Goal: Obtain resource: Obtain resource

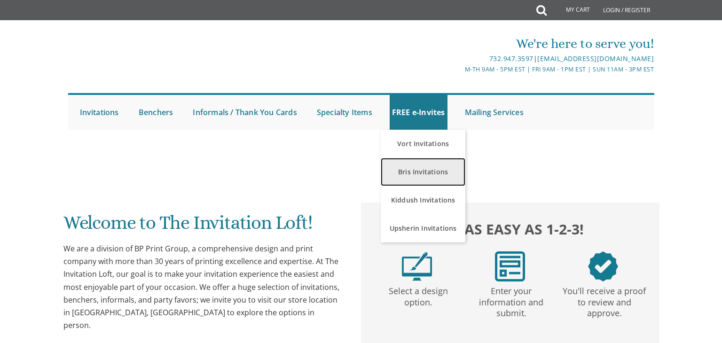
click at [406, 166] on link "Bris Invitations" at bounding box center [422, 172] width 85 height 28
click at [416, 175] on link "Bris Invitations" at bounding box center [422, 172] width 85 height 28
click at [415, 171] on link "Bris Invitations" at bounding box center [422, 172] width 85 height 28
click at [434, 167] on link "Bris Invitations" at bounding box center [422, 172] width 85 height 28
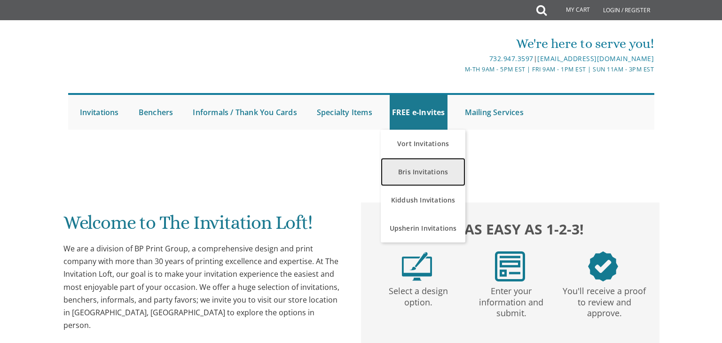
click at [434, 172] on link "Bris Invitations" at bounding box center [422, 172] width 85 height 28
click at [433, 171] on link "Bris Invitations" at bounding box center [422, 172] width 85 height 28
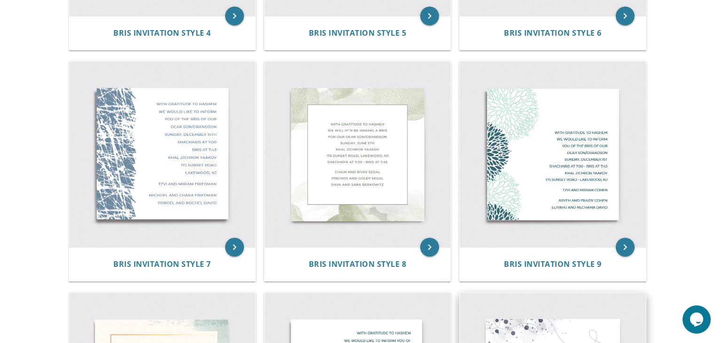
scroll to position [610, 0]
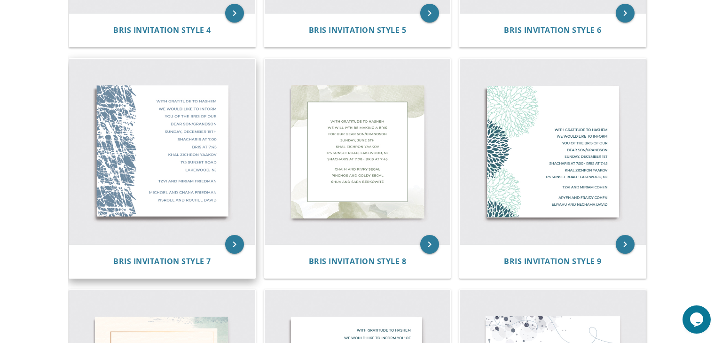
click at [234, 109] on img at bounding box center [162, 152] width 186 height 186
click at [227, 105] on img at bounding box center [162, 152] width 186 height 186
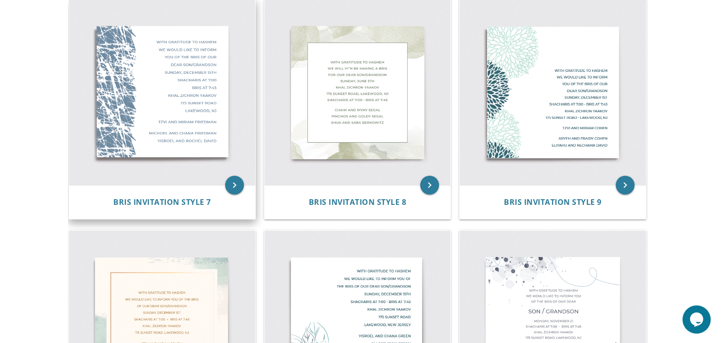
scroll to position [669, 0]
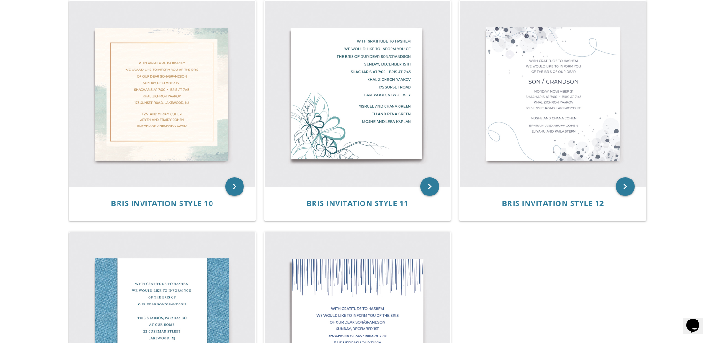
scroll to position [899, 0]
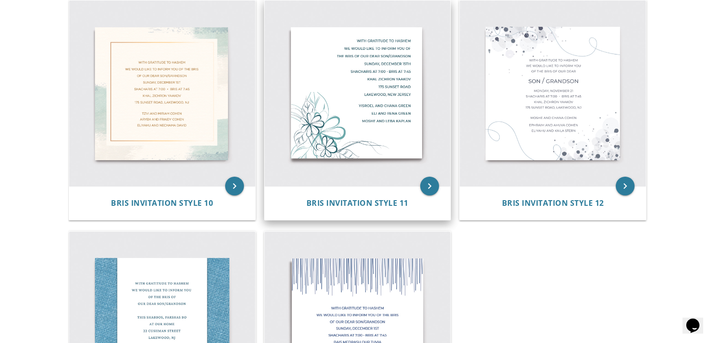
click at [368, 62] on img at bounding box center [357, 93] width 186 height 186
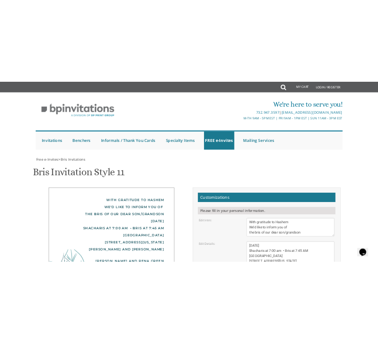
scroll to position [171, 0]
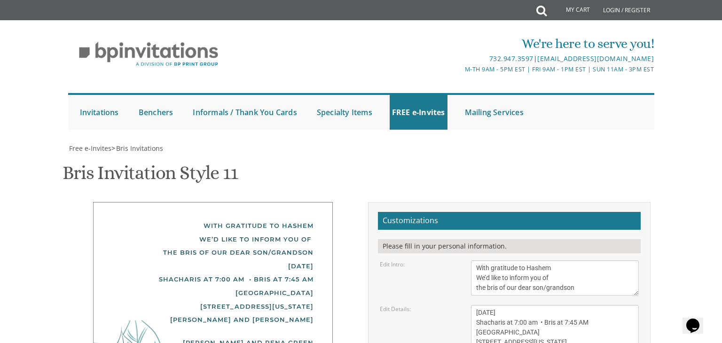
click at [586, 260] on textarea "With gratitude to Hashem We’d like to inform you of the bris of our dear son/gr…" at bounding box center [555, 277] width 168 height 35
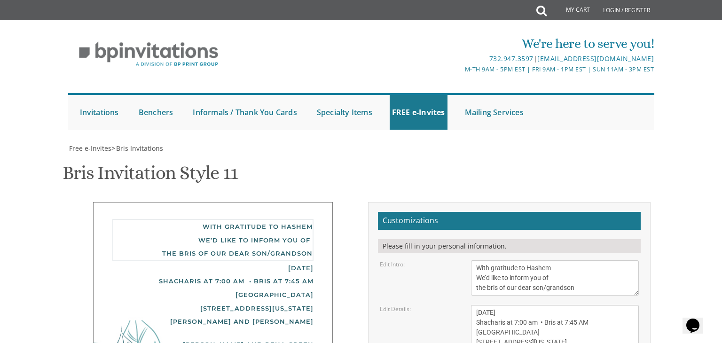
click at [573, 305] on textarea "Sunday, December 15th Shacharis at 7:00 am • Bris at 7:45 AM Khal Zichron Yaako…" at bounding box center [555, 332] width 168 height 55
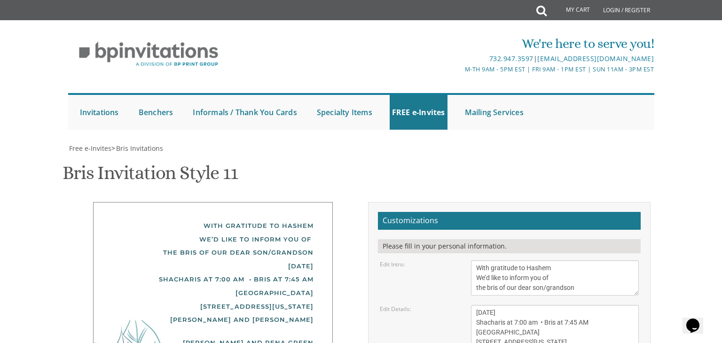
click at [637, 305] on textarea "Sunday, December 15th Shacharis at 7:00 am • Bris at 7:45 AM Khal Zichron Yaako…" at bounding box center [555, 332] width 168 height 55
click at [626, 260] on textarea "With gratitude to Hashem We’d like to inform you of the bris of our dear son/gr…" at bounding box center [555, 277] width 168 height 35
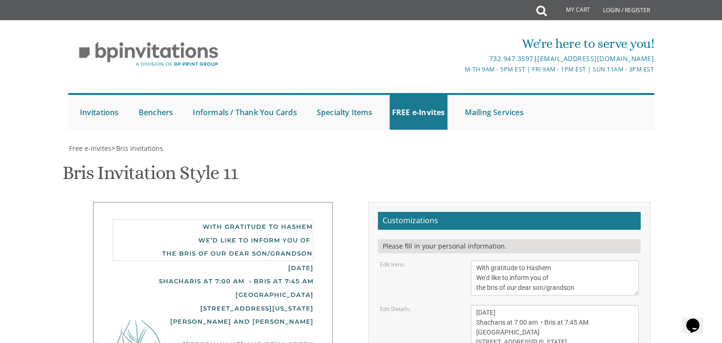
click at [607, 260] on textarea "With gratitude to Hashem We’d like to inform you of the bris of our dear son/gr…" at bounding box center [555, 277] width 168 height 35
click at [619, 305] on textarea "Sunday, December 15th Shacharis at 7:00 am • Bris at 7:45 AM Khal Zichron Yaako…" at bounding box center [555, 332] width 168 height 55
click at [620, 305] on textarea "Sunday, December 15th Shacharis at 7:00 am • Bris at 7:45 AM Khal Zichron Yaako…" at bounding box center [555, 332] width 168 height 55
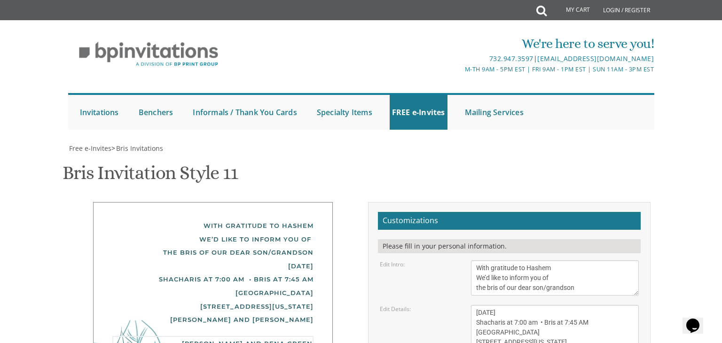
click at [282, 259] on div "Sunday, December 15th Shacharis at 7:00 am • Bris at 7:45 AM Khal Zichron Yaako…" at bounding box center [212, 286] width 201 height 54
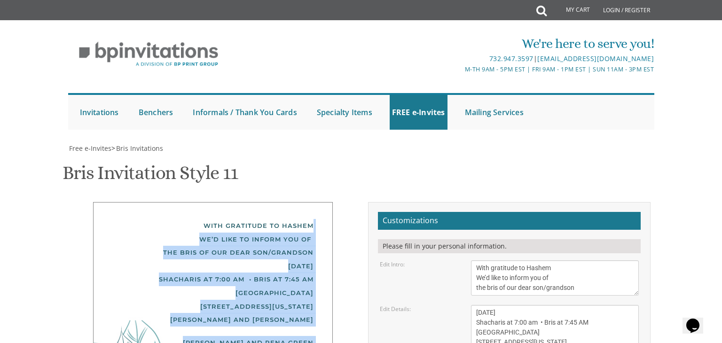
drag, startPoint x: 337, startPoint y: 29, endPoint x: 104, endPoint y: 282, distance: 344.1
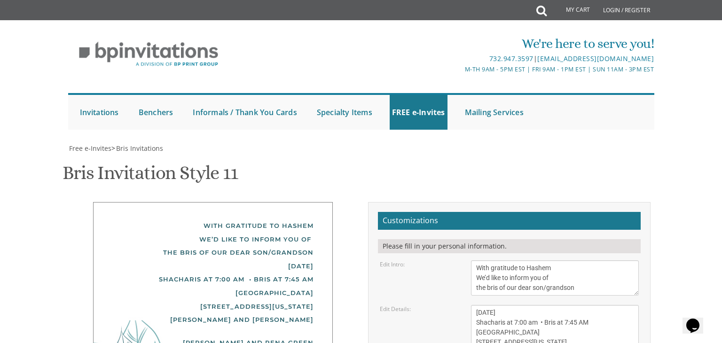
click at [221, 336] on div "Eli and Rena Green Moshe and Leba Kaplan" at bounding box center [212, 349] width 201 height 27
click at [212, 336] on div "Eli and Rena Green Moshe and Leba Kaplan" at bounding box center [212, 349] width 201 height 27
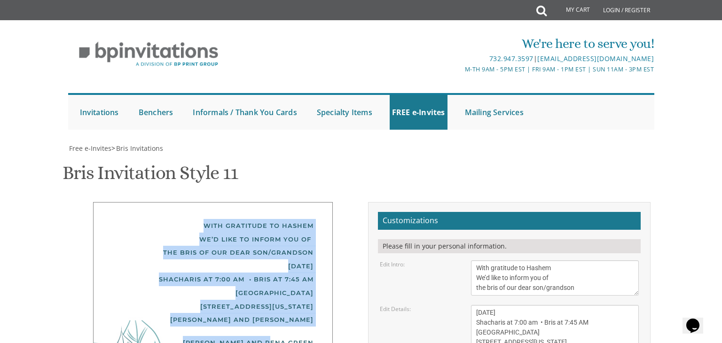
drag, startPoint x: 213, startPoint y: 196, endPoint x: 142, endPoint y: 43, distance: 169.0
click at [142, 202] on div "With gratitude to Hashem We’d like to inform you of the bris of our dear son/gr…" at bounding box center [213, 314] width 240 height 225
click at [140, 202] on div "With gratitude to Hashem We’d like to inform you of the bris of our dear son/gr…" at bounding box center [213, 314] width 240 height 225
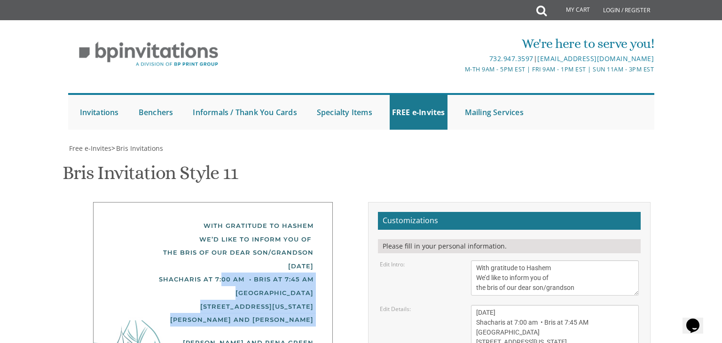
drag, startPoint x: 52, startPoint y: 103, endPoint x: 207, endPoint y: 175, distance: 170.2
click at [207, 202] on div "With gratitude to Hashem We’d like to inform you of the bris of our dear son/gr…" at bounding box center [213, 314] width 240 height 225
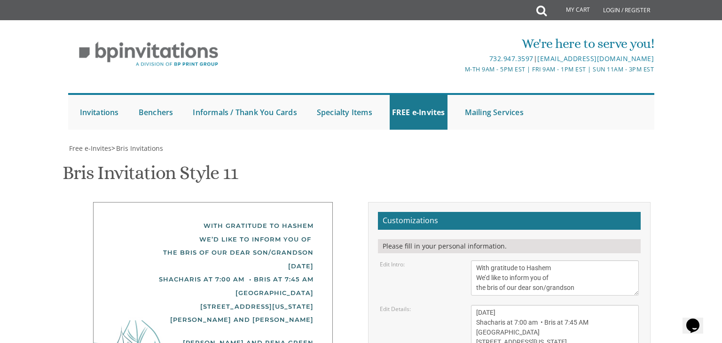
click at [120, 219] on div "With gratitude to Hashem We’d like to inform you of the bris of our dear son/gr…" at bounding box center [212, 239] width 201 height 40
click at [122, 336] on div "Eli and Rena Green Moshe and Leba Kaplan" at bounding box center [212, 349] width 201 height 27
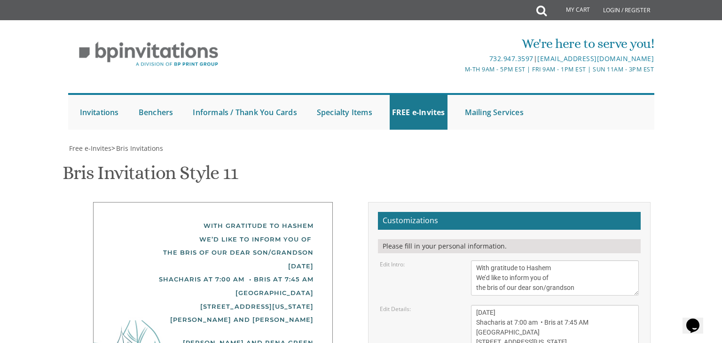
type input "islandau@gmail.com"
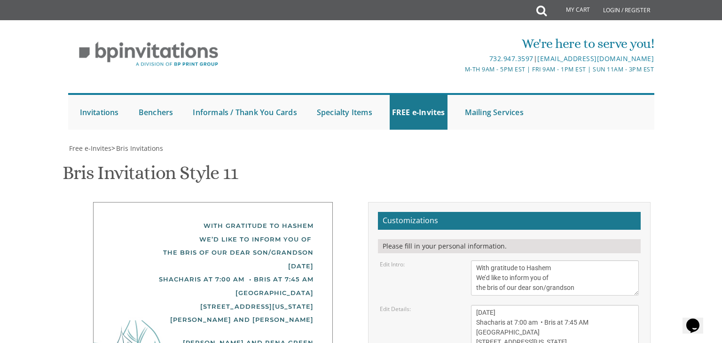
click at [399, 212] on h2 "Customizations" at bounding box center [509, 221] width 263 height 18
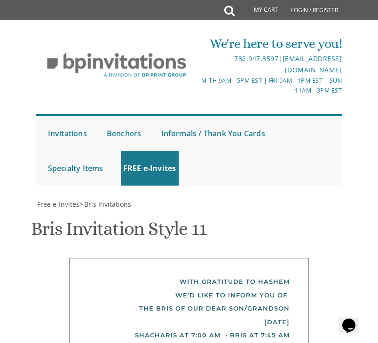
scroll to position [455, 0]
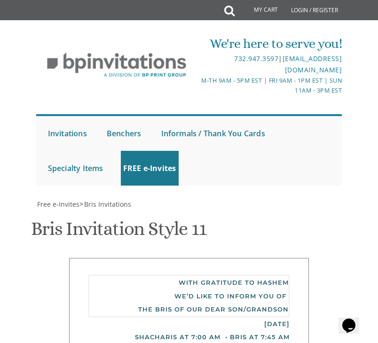
type textarea "With gratitude to Hashem We’d like to inform you of the bris of our dear son"
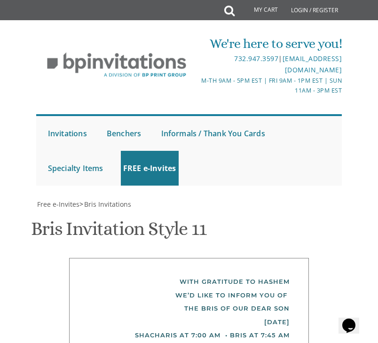
scroll to position [454, 0]
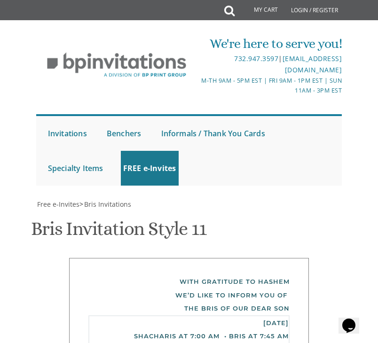
paste textarea "שש אנוכי על אמרתך....(עי' שבת קל.) ברוב שבח והודאה להשם יתברך על כל הטוב אשר גמ…"
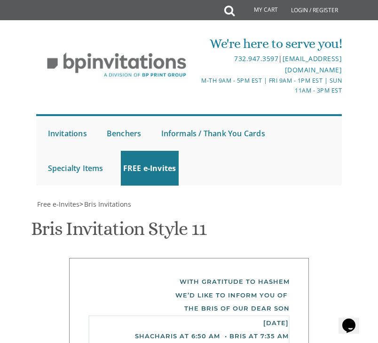
scroll to position [19, 0]
drag, startPoint x: 215, startPoint y: 155, endPoint x: 127, endPoint y: 145, distance: 88.0
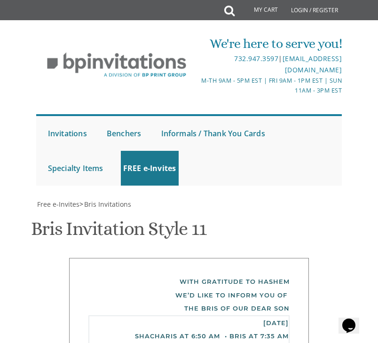
scroll to position [0, 0]
type textarea "Friday, September 5th Shacharis at 6:50 am • Bris at 7:35 AM Derech Chaim 6603 …"
type textarea "Y"
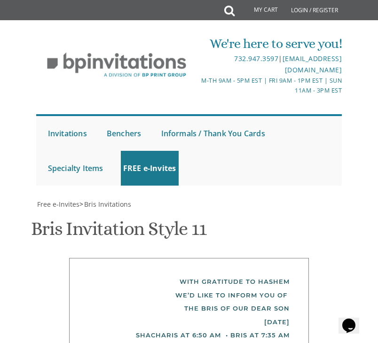
type textarea "Shachar and Ilana Landau"
type textarea "M"
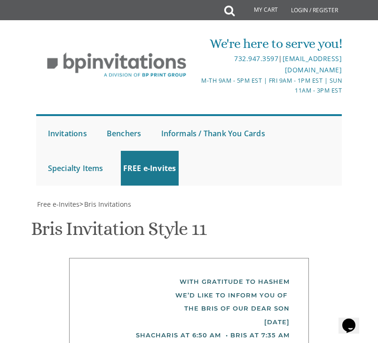
drag, startPoint x: 206, startPoint y: 225, endPoint x: 154, endPoint y: 228, distance: 52.2
drag, startPoint x: 202, startPoint y: 227, endPoint x: 187, endPoint y: 226, distance: 14.6
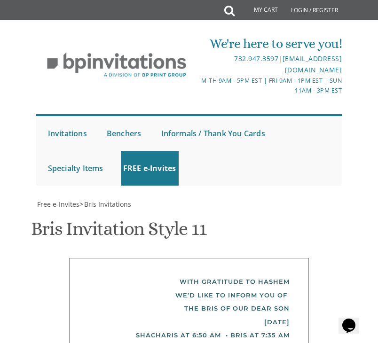
paste textarea "Joel"
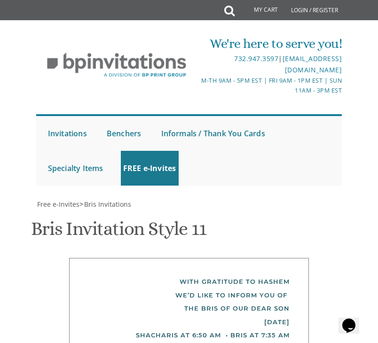
type textarea "Joel and Johni Pinchas and Shoshana"
type textarea "Friday, September 5th Shacharis at 6:50 am • Bris at 7:35 AM Meal at 8:15 Derec…"
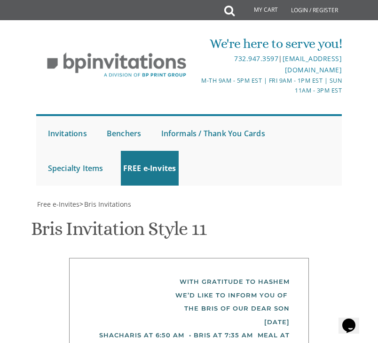
type textarea "Joel and Johni Landau Pinchas and Shoshana Sonnenberg"
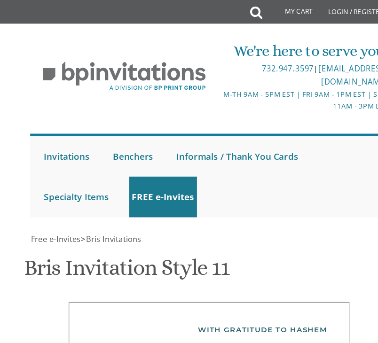
scroll to position [511, 0]
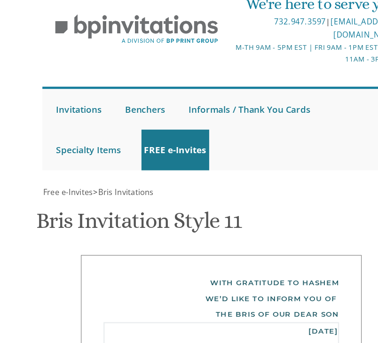
scroll to position [16, 0]
paste textarea "שש אנוכי על אמרתך....(עי' שבת קל.) ברוב שבח והודאה להשם יתברך על כל הטוב אשר גמ…"
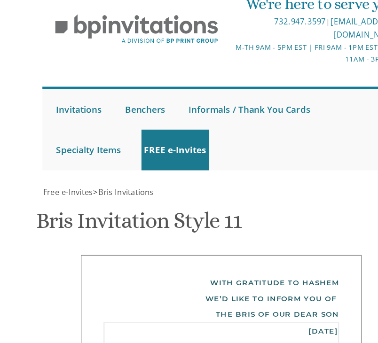
scroll to position [118, 0]
drag, startPoint x: 254, startPoint y: 141, endPoint x: 176, endPoint y: 139, distance: 78.5
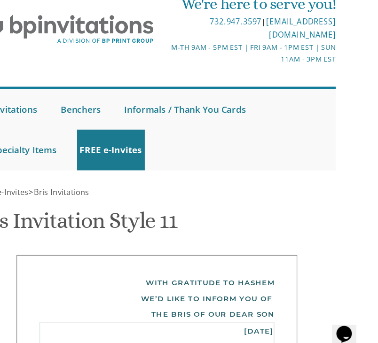
drag, startPoint x: 309, startPoint y: 127, endPoint x: 389, endPoint y: 132, distance: 80.9
click at [378, 132] on html "My Cart Total: View Cart Item(s) Submit My Cart Total: View Cart Item(s) Login …" at bounding box center [189, 171] width 378 height 343
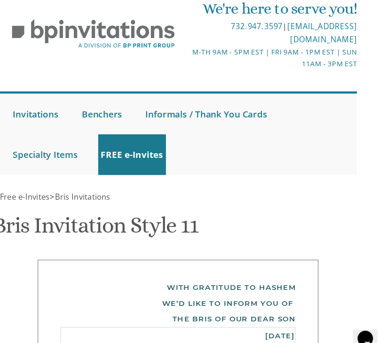
scroll to position [39, 0]
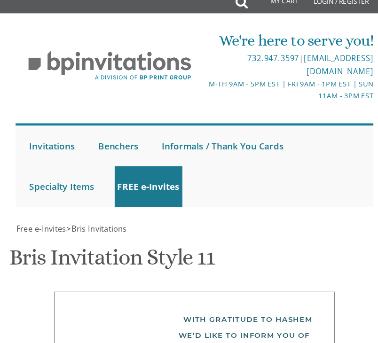
scroll to position [539, 0]
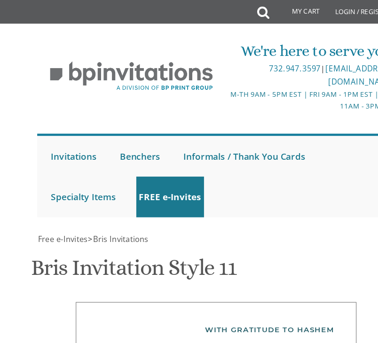
scroll to position [241, 0]
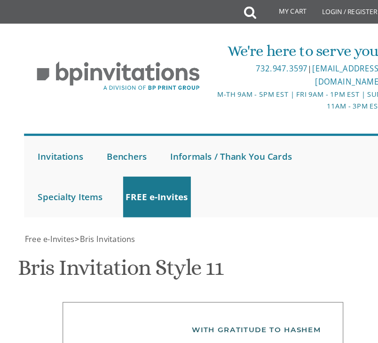
type textarea "Friday, September 5th Shacharis at 6:50 am • Bris at 7:35 AM Derech Chaim 6603 …"
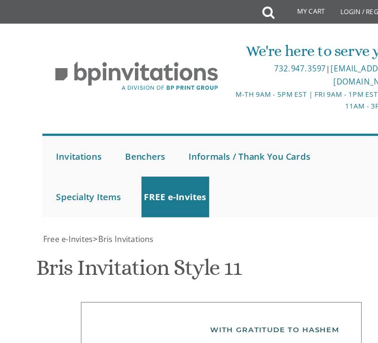
scroll to position [577, 0]
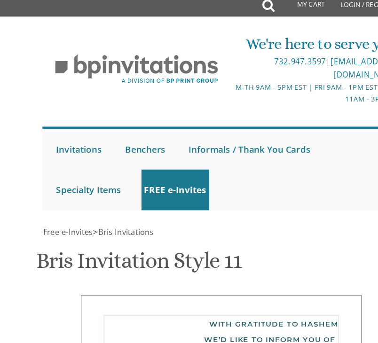
type textarea "With gratitude to Hashem We would like to inform you of the Bris of our dear son"
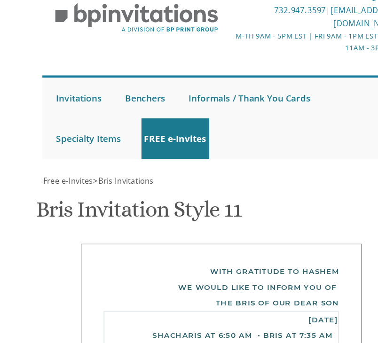
scroll to position [493, 0]
type textarea "[DATE] Shacharis at 6:50 AM • Bris at 7:35 AM [PERSON_NAME] [STREET_ADDRESS] [G…"
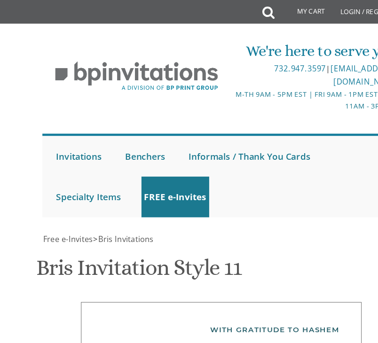
scroll to position [313, 0]
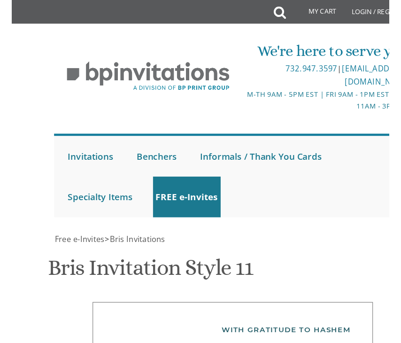
scroll to position [341, 0]
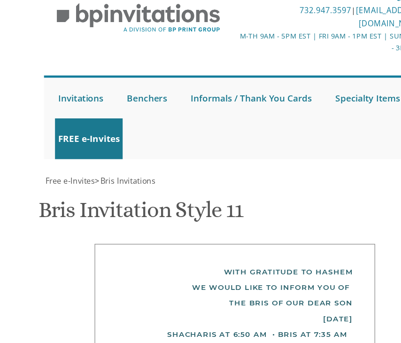
scroll to position [550, 0]
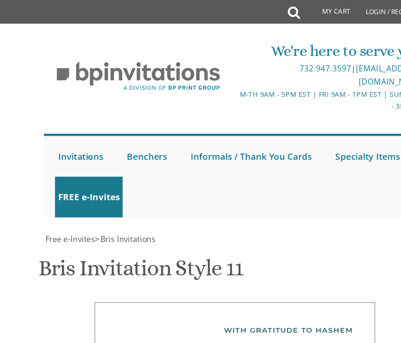
scroll to position [340, 0]
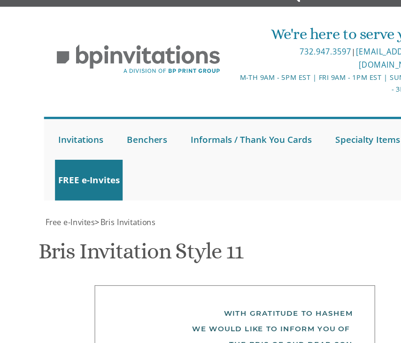
scroll to position [205, 0]
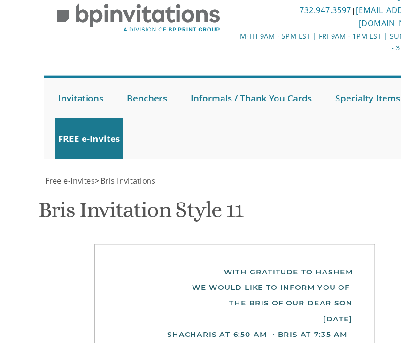
scroll to position [543, 0]
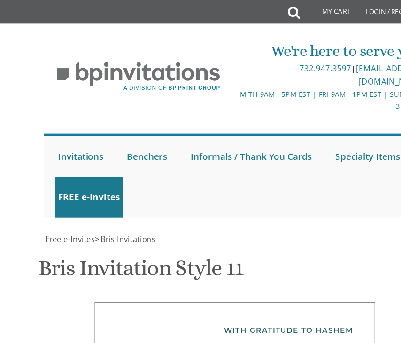
scroll to position [256, 0]
type textarea "Joel and Johni Landau Pinchas and Shoshana Sonnenberg"
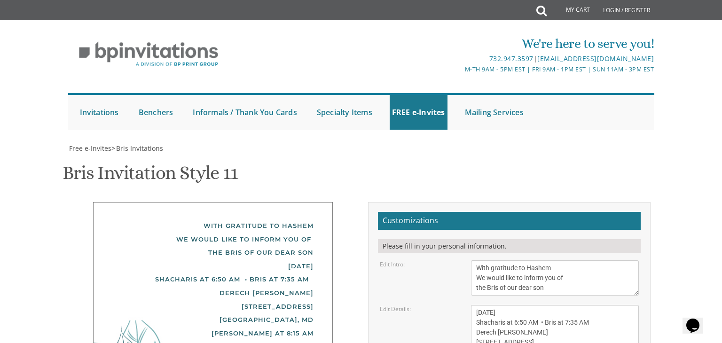
scroll to position [174, 0]
click at [482, 260] on textarea "With gratitude to Hashem We’d like to inform you of the bris of our dear son/gr…" at bounding box center [555, 277] width 168 height 35
click at [479, 260] on textarea "With gratitude to Hashem We’d like to inform you of the bris of our dear son/gr…" at bounding box center [555, 277] width 168 height 35
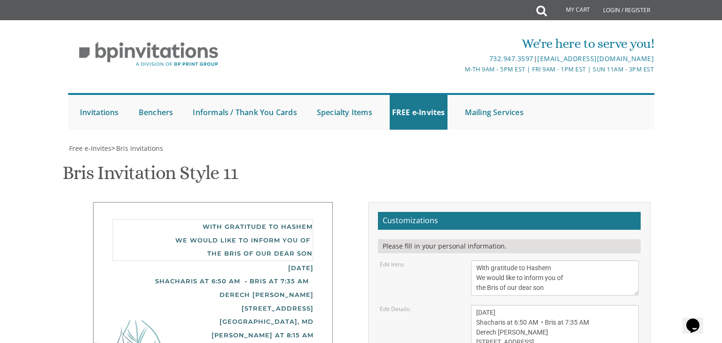
click at [479, 260] on textarea "With gratitude to Hashem We’d like to inform you of the bris of our dear son/gr…" at bounding box center [555, 277] width 168 height 35
click at [477, 260] on textarea "With gratitude to Hashem We’d like to inform you of the bris of our dear son/gr…" at bounding box center [555, 277] width 168 height 35
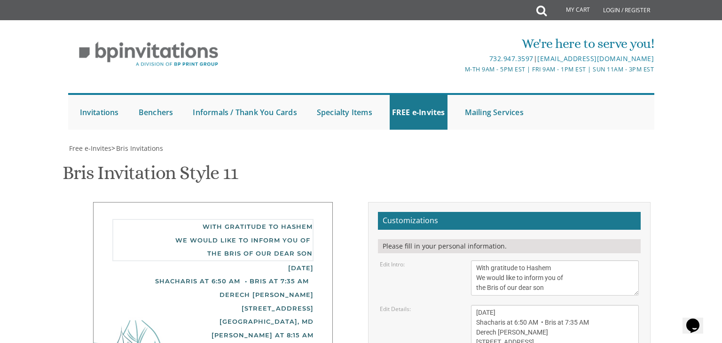
click at [477, 260] on textarea "With gratitude to Hashem We’d like to inform you of the bris of our dear son/gr…" at bounding box center [555, 277] width 168 height 35
drag, startPoint x: 477, startPoint y: 93, endPoint x: 553, endPoint y: 122, distance: 81.6
drag, startPoint x: 476, startPoint y: 134, endPoint x: 551, endPoint y: 205, distance: 103.0
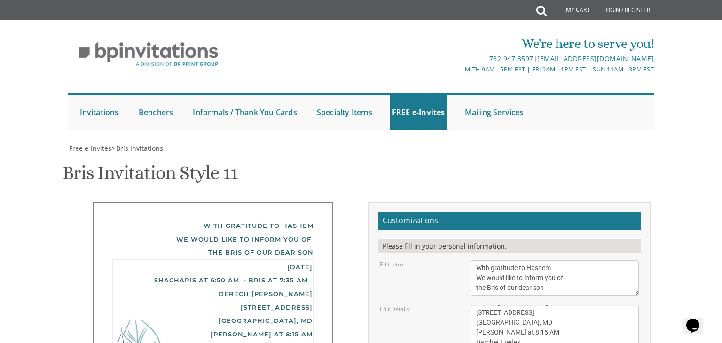
click at [502, 305] on textarea "Sunday, December 15th Shacharis at 7:00 am • Bris at 7:45 AM Khal Zichron Yaako…" at bounding box center [555, 332] width 168 height 55
type textarea "[DATE] Shacharis at 6:50 AM • Bris at 7:35 AM [PERSON_NAME] [STREET_ADDRESS] [G…"
drag, startPoint x: 555, startPoint y: 203, endPoint x: 397, endPoint y: 200, distance: 157.4
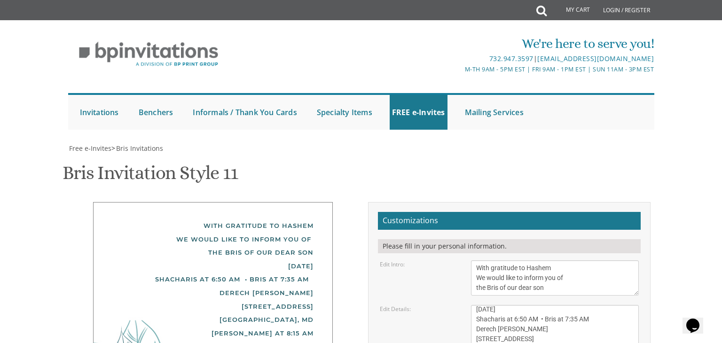
drag, startPoint x: 475, startPoint y: 228, endPoint x: 556, endPoint y: 245, distance: 83.0
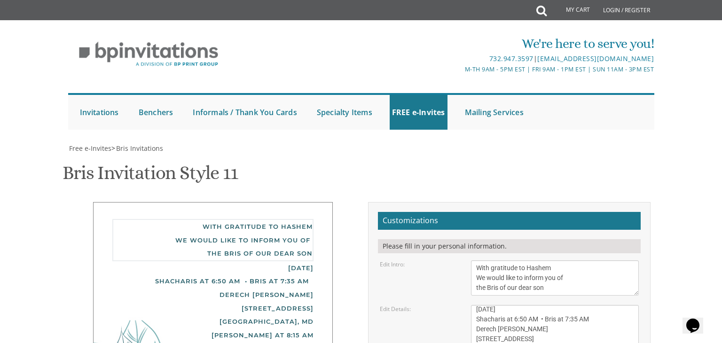
click at [545, 260] on textarea "With gratitude to Hashem We’d like to inform you of the bris of our dear son/gr…" at bounding box center [555, 277] width 168 height 35
type textarea "With gratitude to Hashem We would like to inform you of the Bris of our dear so…"
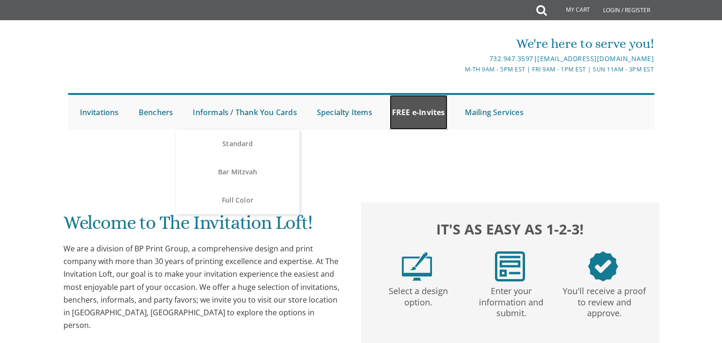
click at [411, 113] on link "FREE e-Invites" at bounding box center [418, 112] width 58 height 35
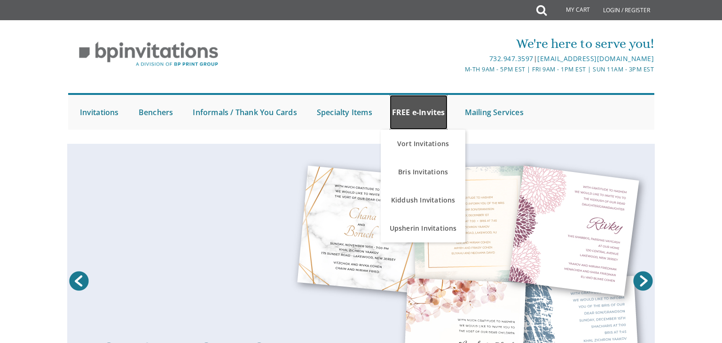
click at [411, 113] on link "FREE e-Invites" at bounding box center [418, 112] width 58 height 35
click at [423, 115] on link "FREE e-Invites" at bounding box center [418, 112] width 58 height 35
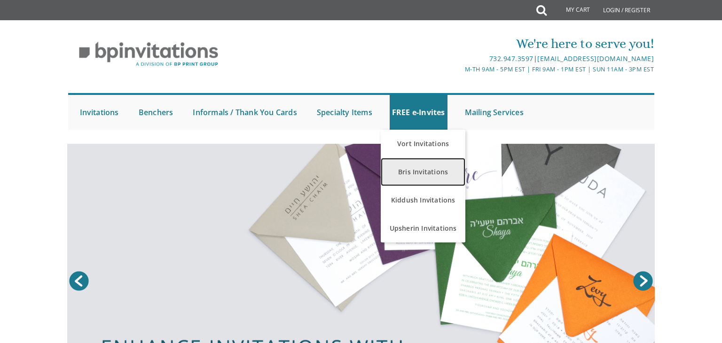
click at [420, 169] on link "Bris Invitations" at bounding box center [422, 172] width 85 height 28
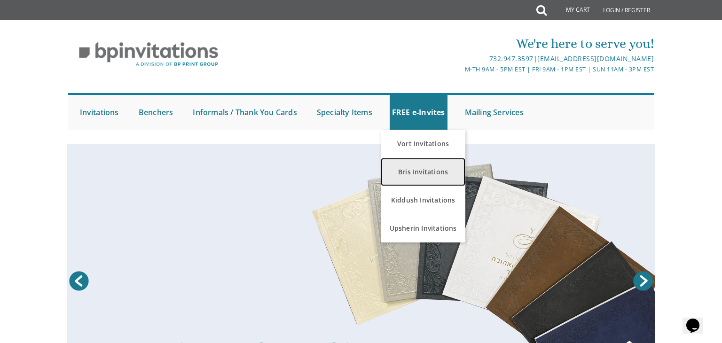
click at [405, 174] on link "Bris Invitations" at bounding box center [422, 172] width 85 height 28
click at [409, 170] on link "Bris Invitations" at bounding box center [422, 172] width 85 height 28
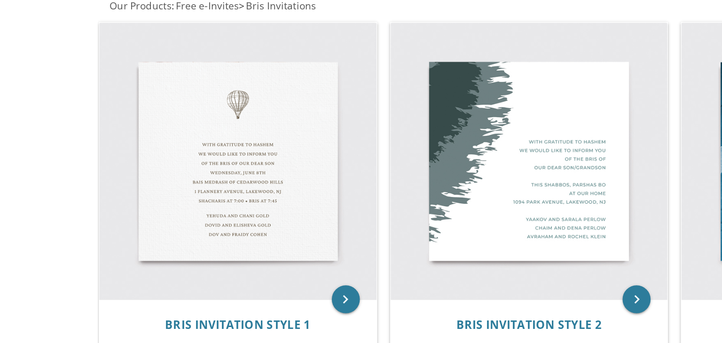
scroll to position [128, 0]
click at [200, 218] on img at bounding box center [162, 171] width 186 height 186
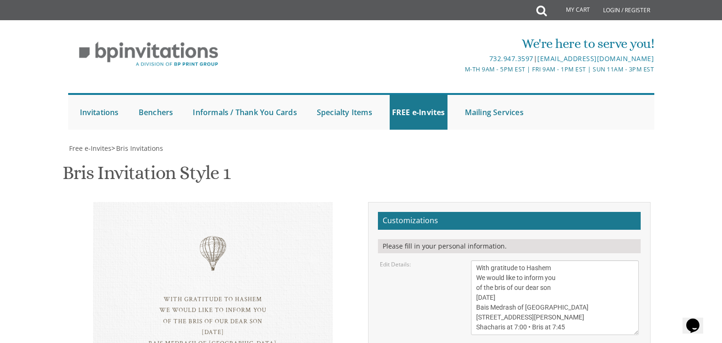
scroll to position [147, 0]
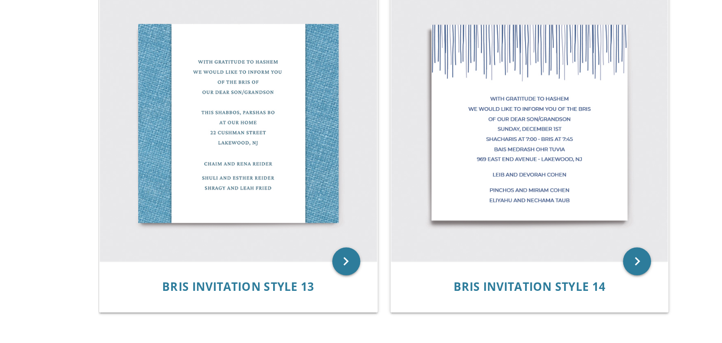
scroll to position [1029, 0]
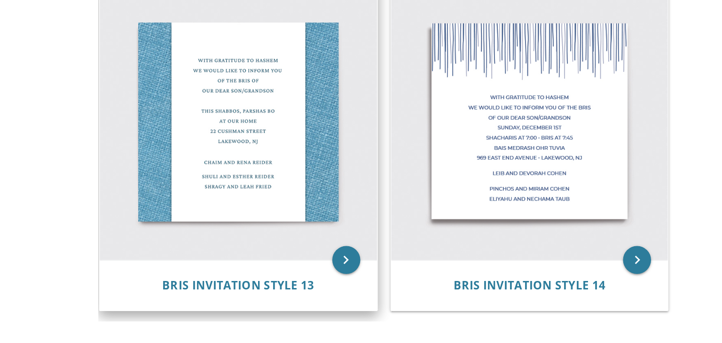
click at [166, 223] on img at bounding box center [162, 194] width 186 height 186
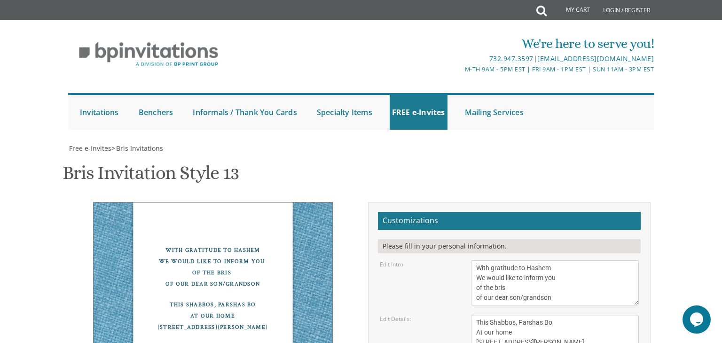
scroll to position [90, 0]
click at [536, 315] on textarea "This Shabbos, Parshas Bo At our home [STREET_ADDRESS][PERSON_NAME]" at bounding box center [555, 337] width 168 height 45
drag, startPoint x: 536, startPoint y: 259, endPoint x: 459, endPoint y: 228, distance: 83.0
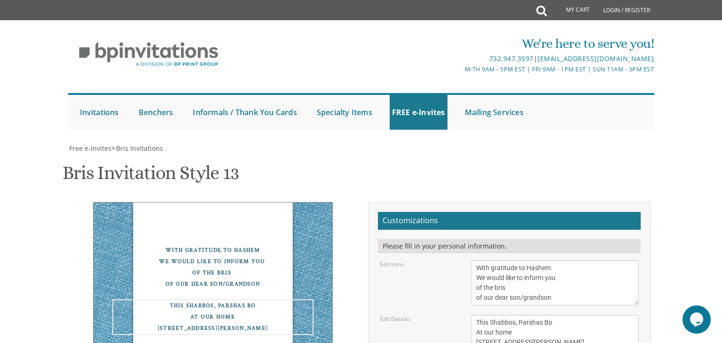
click at [459, 315] on div "Edit Details: This Shabbos, Parshas Bo At our home [STREET_ADDRESS][PERSON_NAME]" at bounding box center [509, 337] width 273 height 45
paste textarea "[DATE] Shacharis at 6:50 AM • Bris at 7:35 AM [PERSON_NAME] [STREET_ADDRESS] [G…"
type textarea "Friday, September 5th Shacharis at 6:50 AM • Bris at 7:35 AM Derech Chaim 6603 …"
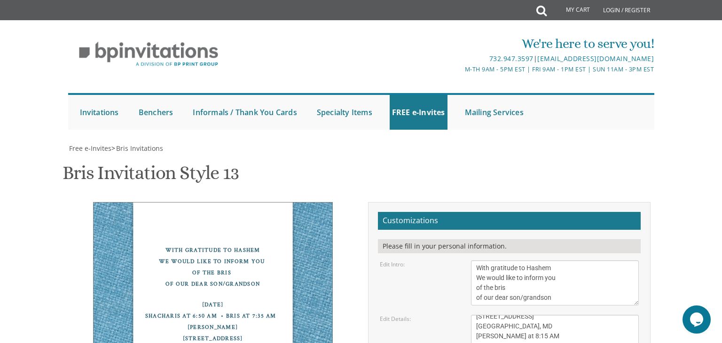
type textarea "C"
type textarea "Shachar and Ilana Landau"
type textarea "Rabbi Joel and Johni Landau Mr. Pinchas and Shoshana Sonnenberg"
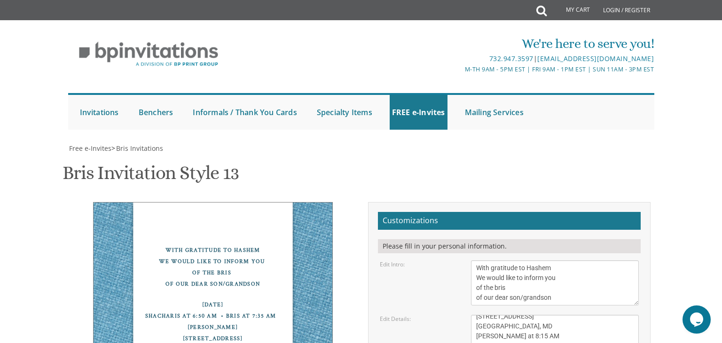
type input "islandau@gmail.com"
click at [490, 260] on textarea "With gratitude to Hashem We would like to inform you of the bris of our dear so…" at bounding box center [555, 282] width 168 height 45
click at [473, 260] on textarea "With gratitude to Hashem We would like to inform you of the bris of our dear so…" at bounding box center [555, 282] width 168 height 45
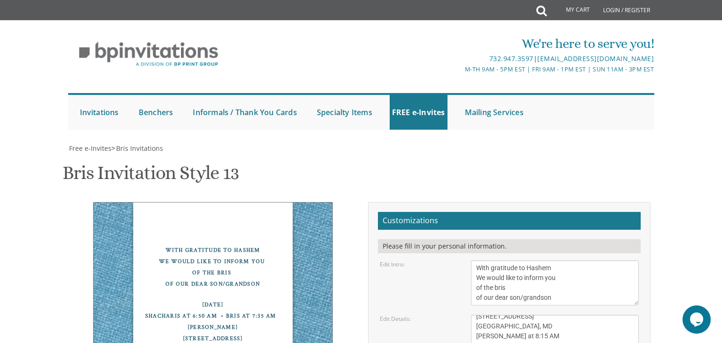
scroll to position [209, 0]
click at [522, 260] on textarea "With gratitude to Hashem We would like to inform you of the bris of our dear so…" at bounding box center [555, 282] width 168 height 45
type textarea "With gratitude to Hashem We would like to inform you of the bris of our dear so…"
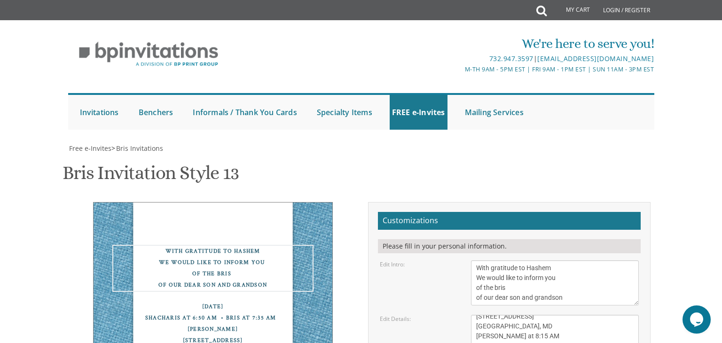
drag, startPoint x: 600, startPoint y: 204, endPoint x: 475, endPoint y: 187, distance: 125.7
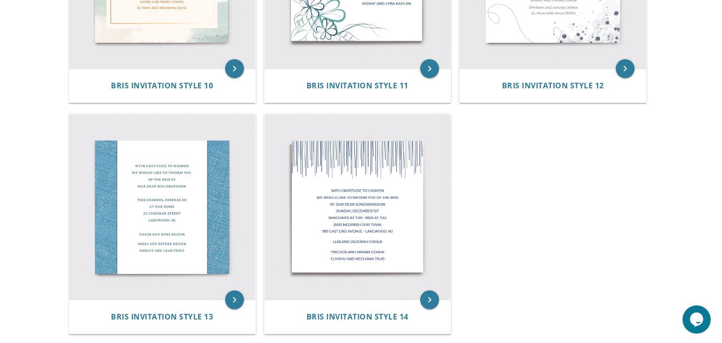
scroll to position [1017, 0]
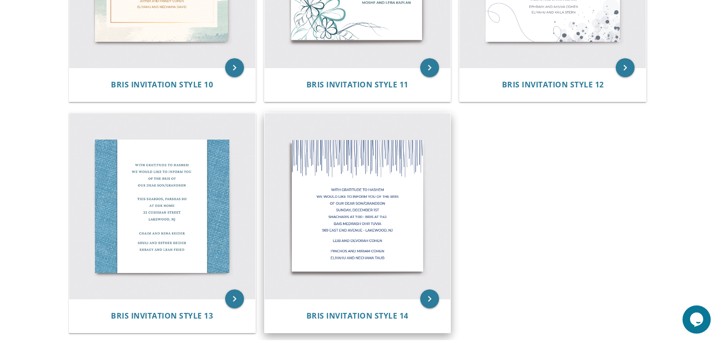
click at [314, 202] on img at bounding box center [357, 206] width 186 height 186
click at [433, 297] on icon "keyboard_arrow_right" at bounding box center [429, 298] width 19 height 19
click at [431, 297] on icon "keyboard_arrow_right" at bounding box center [429, 298] width 19 height 19
click at [426, 296] on icon "keyboard_arrow_right" at bounding box center [429, 298] width 19 height 19
click at [428, 298] on icon "keyboard_arrow_right" at bounding box center [429, 298] width 19 height 19
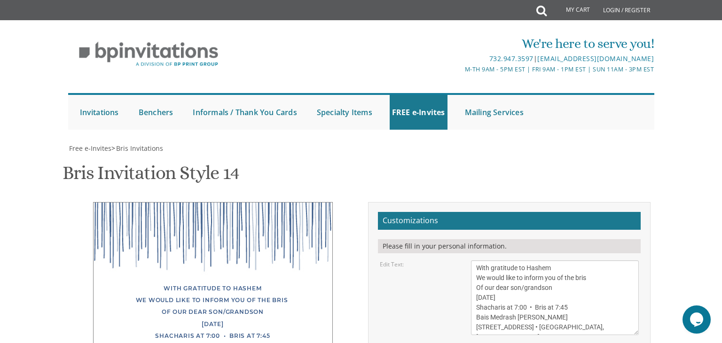
scroll to position [117, 0]
click at [526, 260] on textarea "With gratitude to Hashem We would like to inform you of the bris Of our dear so…" at bounding box center [555, 297] width 168 height 75
click at [163, 282] on div "With gratitude to Hashem We would like to inform you of the bris Of our dear so…" at bounding box center [212, 330] width 201 height 97
click at [137, 282] on div "With gratitude to Hashem We would like to inform you of the bris Of our dear so…" at bounding box center [212, 329] width 201 height 95
click at [116, 282] on div "With gratitude to Hashem We would like to inform you of the bris Of our dear so…" at bounding box center [212, 329] width 201 height 95
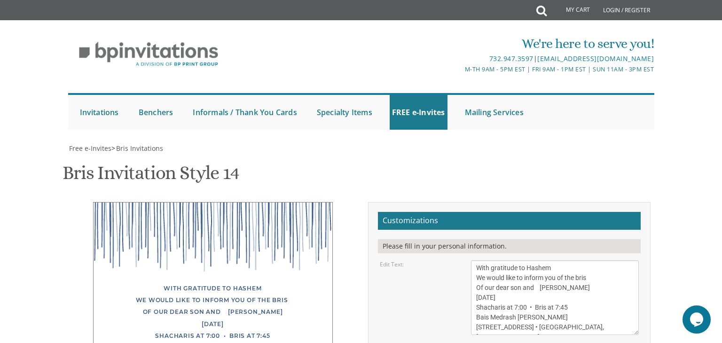
click at [243, 282] on div "With gratitude to Hashem We would like to inform you of the bris Of our dear so…" at bounding box center [212, 329] width 201 height 95
click at [239, 282] on div "With gratitude to Hashem We would like to inform you of the bris Of our dear so…" at bounding box center [212, 329] width 201 height 95
click at [242, 251] on div "With gratitude to Hashem We would like to inform you of the bris Of our dear so…" at bounding box center [213, 326] width 240 height 248
click at [235, 282] on div "With gratitude to Hashem We would like to inform you of the bris Of our dear so…" at bounding box center [212, 329] width 201 height 95
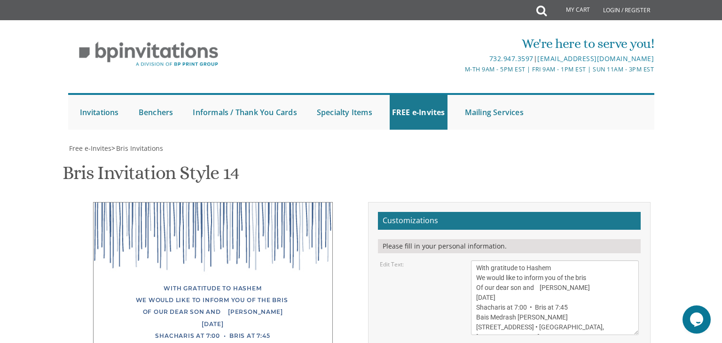
click at [239, 282] on div "With gratitude to Hashem We would like to inform you of the bris Of our dear so…" at bounding box center [212, 329] width 201 height 95
click at [146, 267] on div "With gratitude to Hashem We would like to inform you of the bris Of our dear so…" at bounding box center [213, 326] width 240 height 248
click at [147, 265] on div "With gratitude to Hashem We would like to inform you of the bris Of our dear so…" at bounding box center [213, 326] width 240 height 248
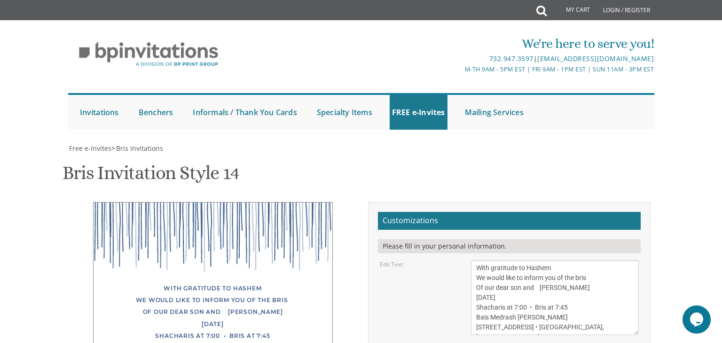
click at [145, 296] on div "With gratitude to Hashem We would like to inform you of the bris Of our dear so…" at bounding box center [213, 326] width 240 height 248
click at [122, 262] on div "With gratitude to Hashem We would like to inform you of the bris Of our dear so…" at bounding box center [213, 326] width 240 height 248
click at [140, 282] on div "With gratitude to Hashem We would like to inform you of the bris Of our dear so…" at bounding box center [212, 329] width 201 height 95
click at [137, 282] on div "With gratitude to Hashem We would like to inform you of the bris Of our dear so…" at bounding box center [212, 329] width 201 height 95
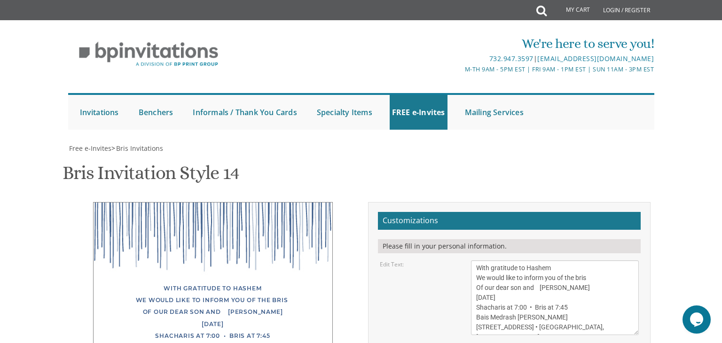
click at [127, 282] on div "With gratitude to Hashem We would like to inform you of the bris Of our dear so…" at bounding box center [212, 329] width 201 height 95
click at [118, 282] on div "With gratitude to Hashem We would like to inform you of the bris Of our dear so…" at bounding box center [212, 329] width 201 height 95
click at [124, 282] on div "With gratitude to Hashem We would like to inform you of the bris Of our dear so…" at bounding box center [212, 329] width 201 height 95
click at [481, 260] on textarea "With gratitude to Hashem We would like to inform you of the bris Of our dear so…" at bounding box center [555, 297] width 168 height 75
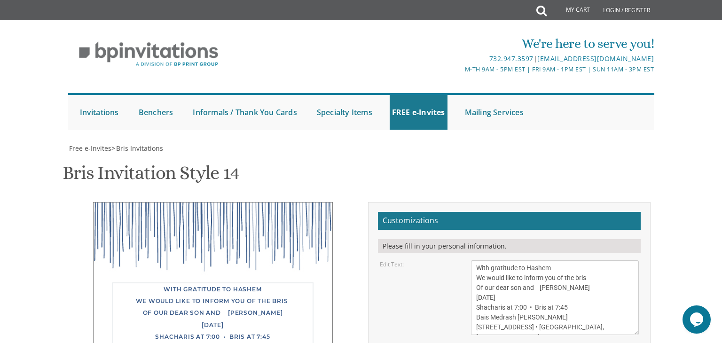
click at [539, 260] on textarea "With gratitude to Hashem We would like to inform you of the bris Of our dear so…" at bounding box center [555, 297] width 168 height 75
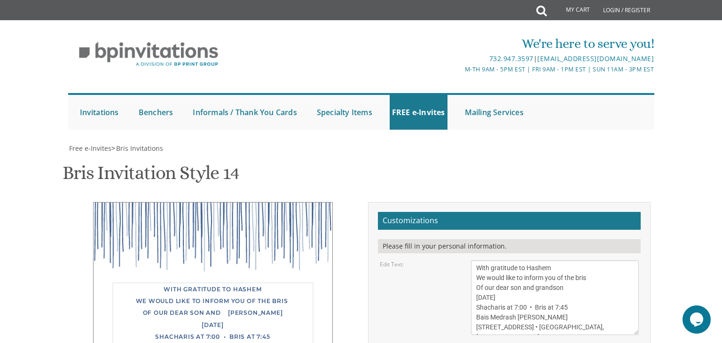
drag, startPoint x: 474, startPoint y: 190, endPoint x: 649, endPoint y: 271, distance: 191.9
click at [649, 271] on div "Customizations Please fill in your personal information. Edit Text: Edit Parent…" at bounding box center [509, 348] width 282 height 292
paste textarea "[DATE] Shacharis at 6:50 AM • Bris at 7:35 AM [PERSON_NAME] [STREET_ADDRESS] [G…"
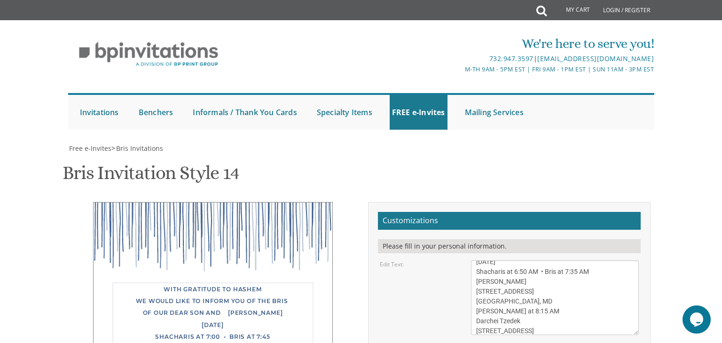
scroll to position [0, 0]
type textarea "With gratitude to Hashem We would like to inform you of the bris Of our dear so…"
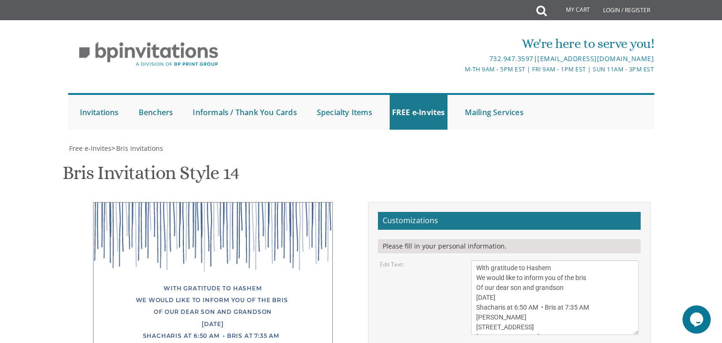
type textarea "L"
type textarea "[PERSON_NAME] and [PERSON_NAME]"
drag, startPoint x: 561, startPoint y: 280, endPoint x: 490, endPoint y: 264, distance: 72.8
type textarea "P"
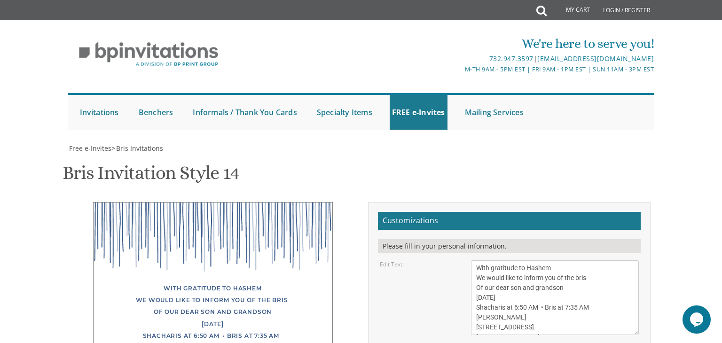
paste textarea "[PERSON_NAME] and [PERSON_NAME] [PERSON_NAME] and [PERSON_NAME]"
type textarea "[PERSON_NAME] and [PERSON_NAME] [PERSON_NAME] and [PERSON_NAME]"
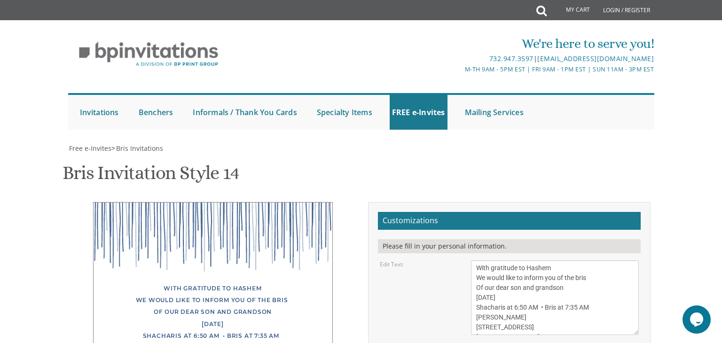
type input "[EMAIL_ADDRESS][DOMAIN_NAME]"
